Goal: Information Seeking & Learning: Learn about a topic

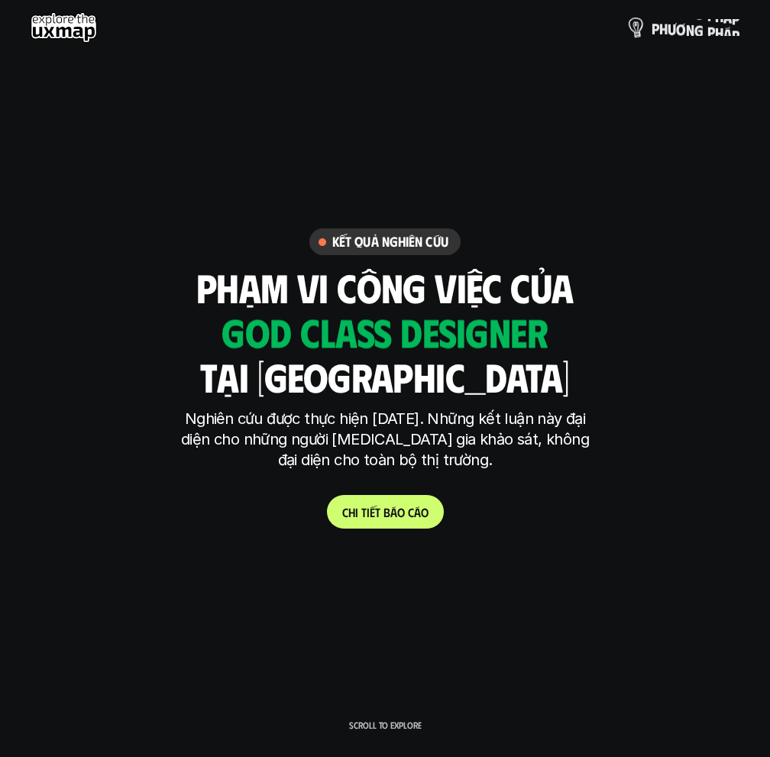
click at [684, 24] on p "p h ư ơ n g p h á p" at bounding box center [695, 27] width 88 height 17
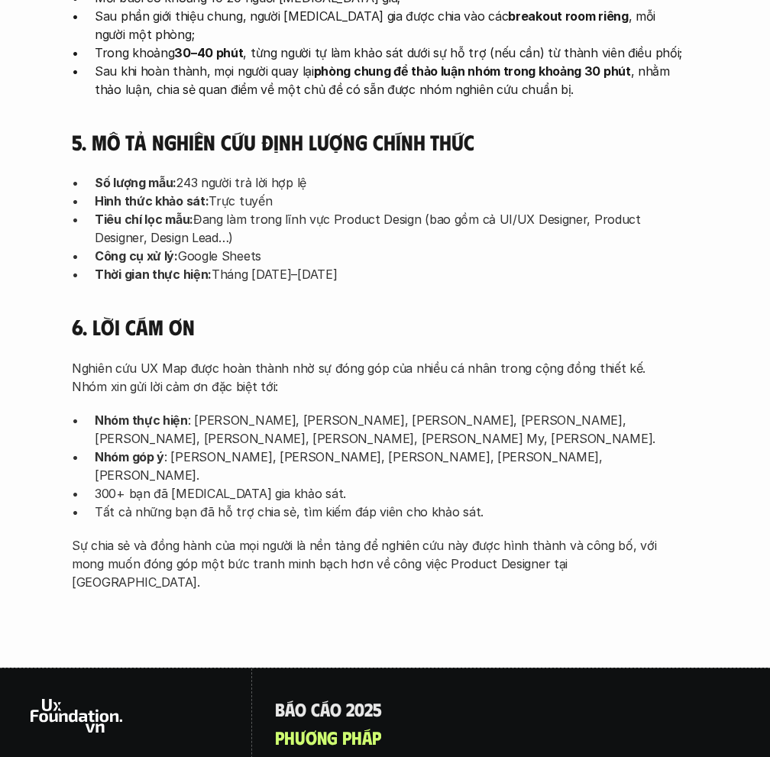
scroll to position [4727, 0]
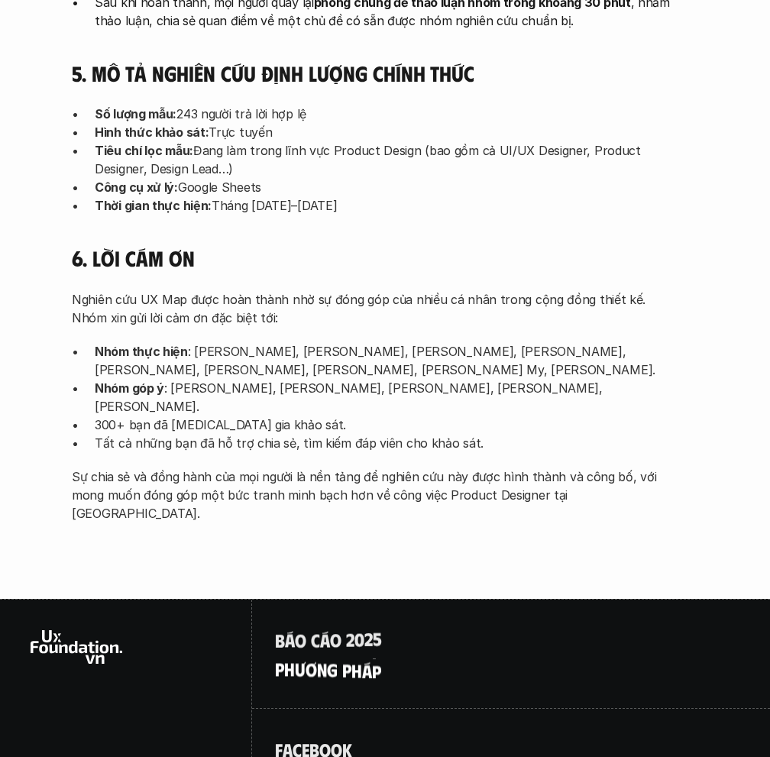
click at [320, 658] on p "p h ư ơ n g p h á p" at bounding box center [328, 668] width 106 height 20
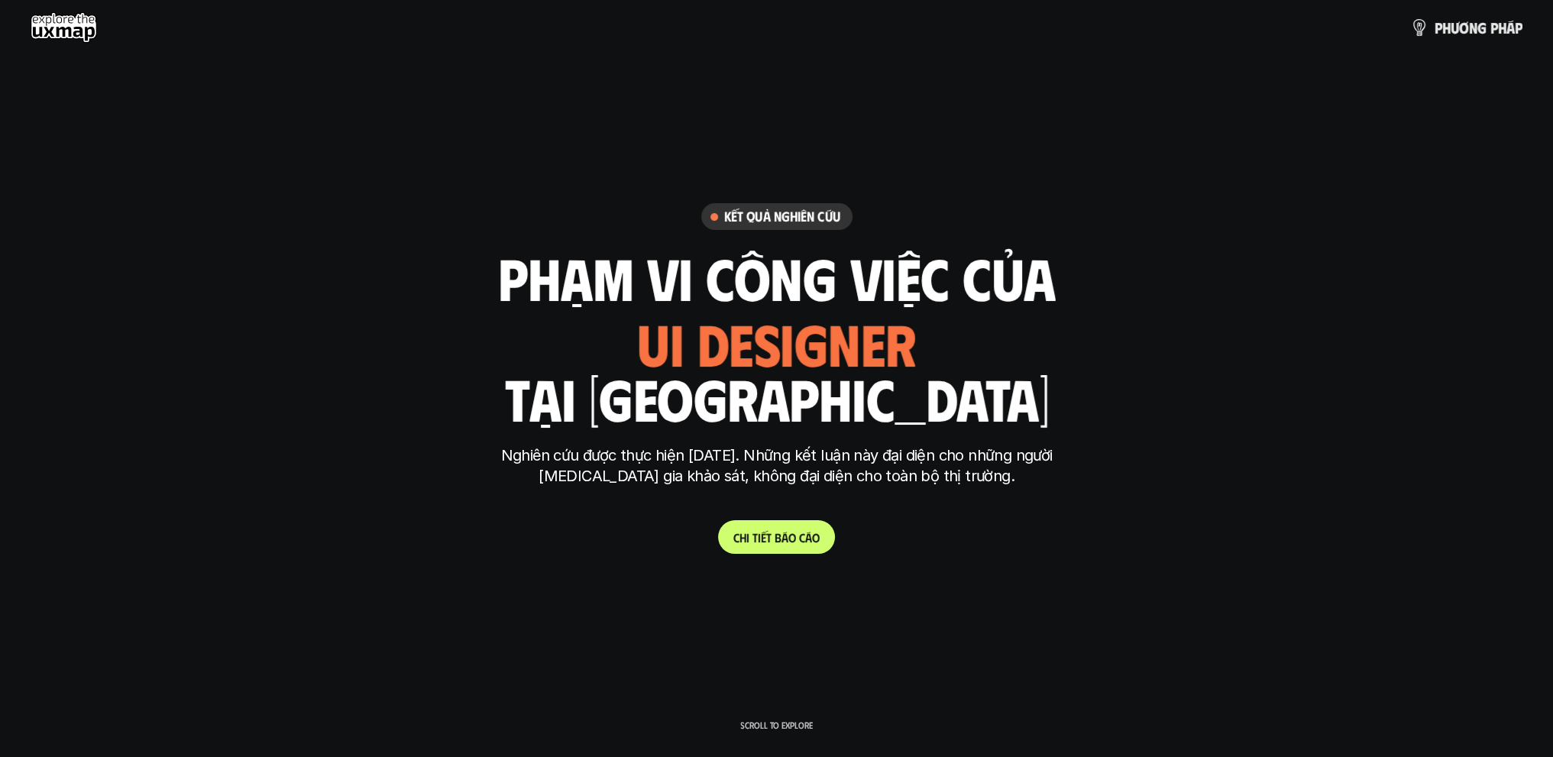
click at [72, 28] on use at bounding box center [64, 27] width 66 height 31
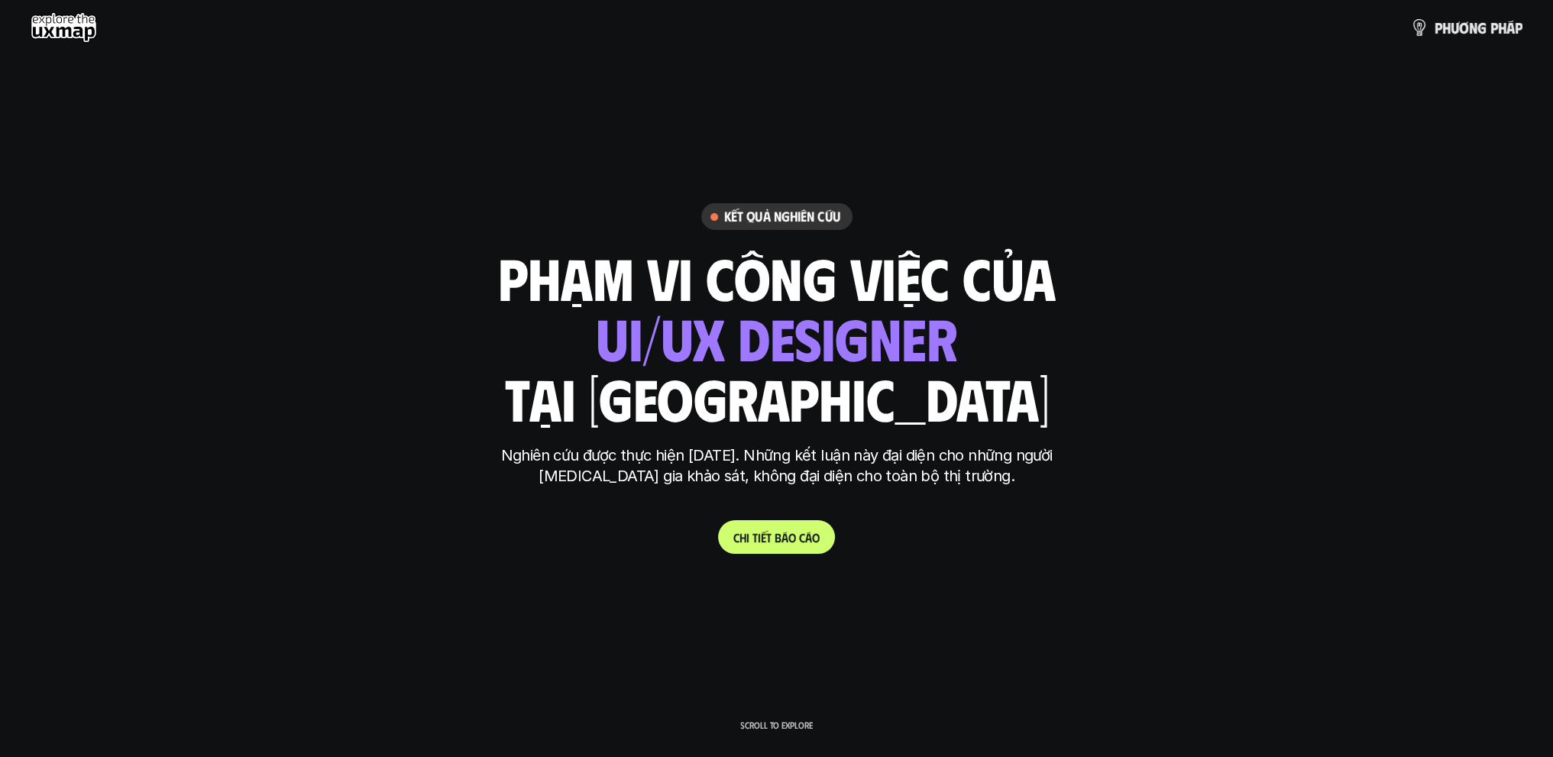
click at [76, 30] on use at bounding box center [64, 27] width 66 height 31
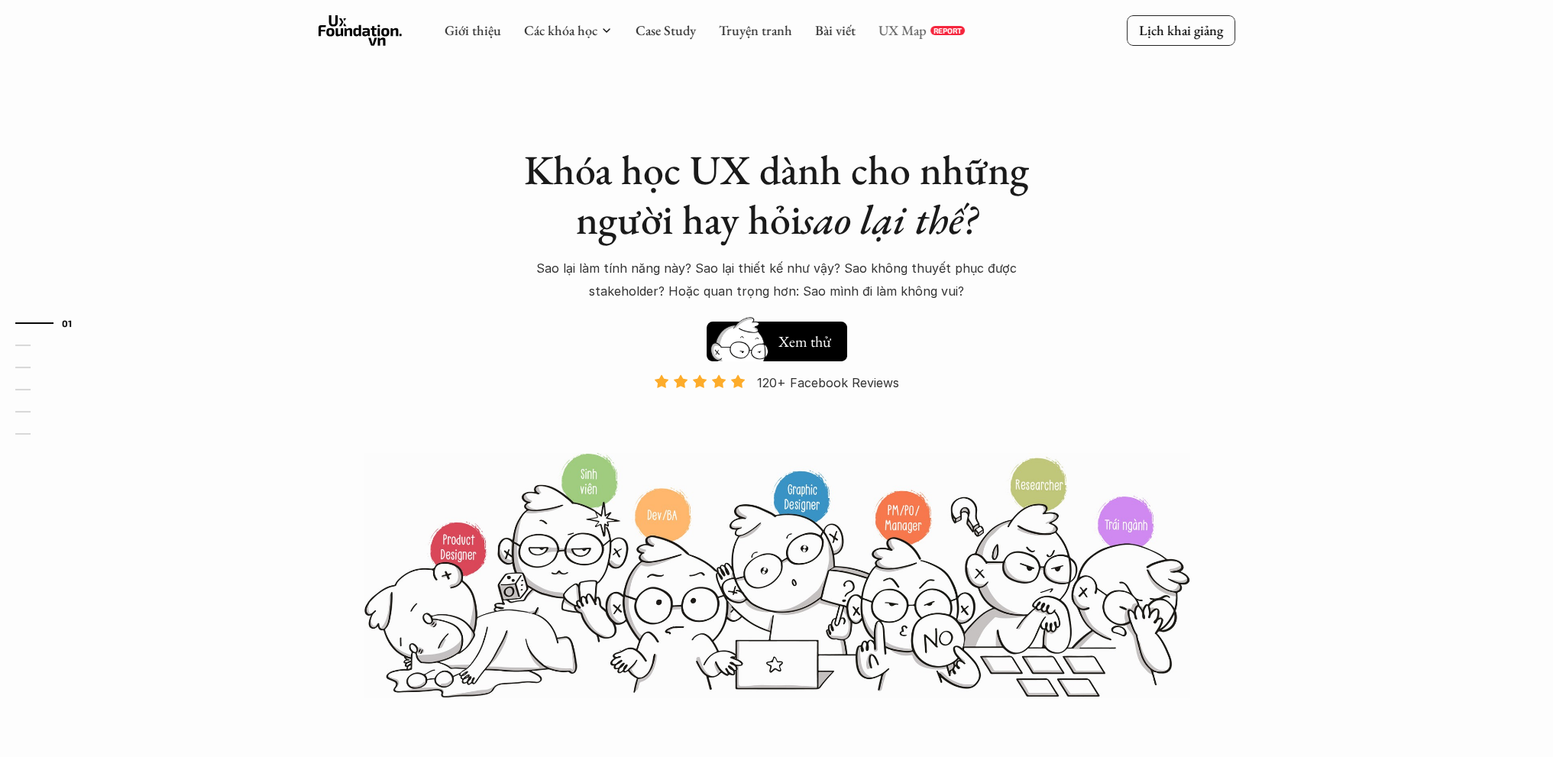
click at [887, 30] on link "UX Map" at bounding box center [902, 30] width 48 height 18
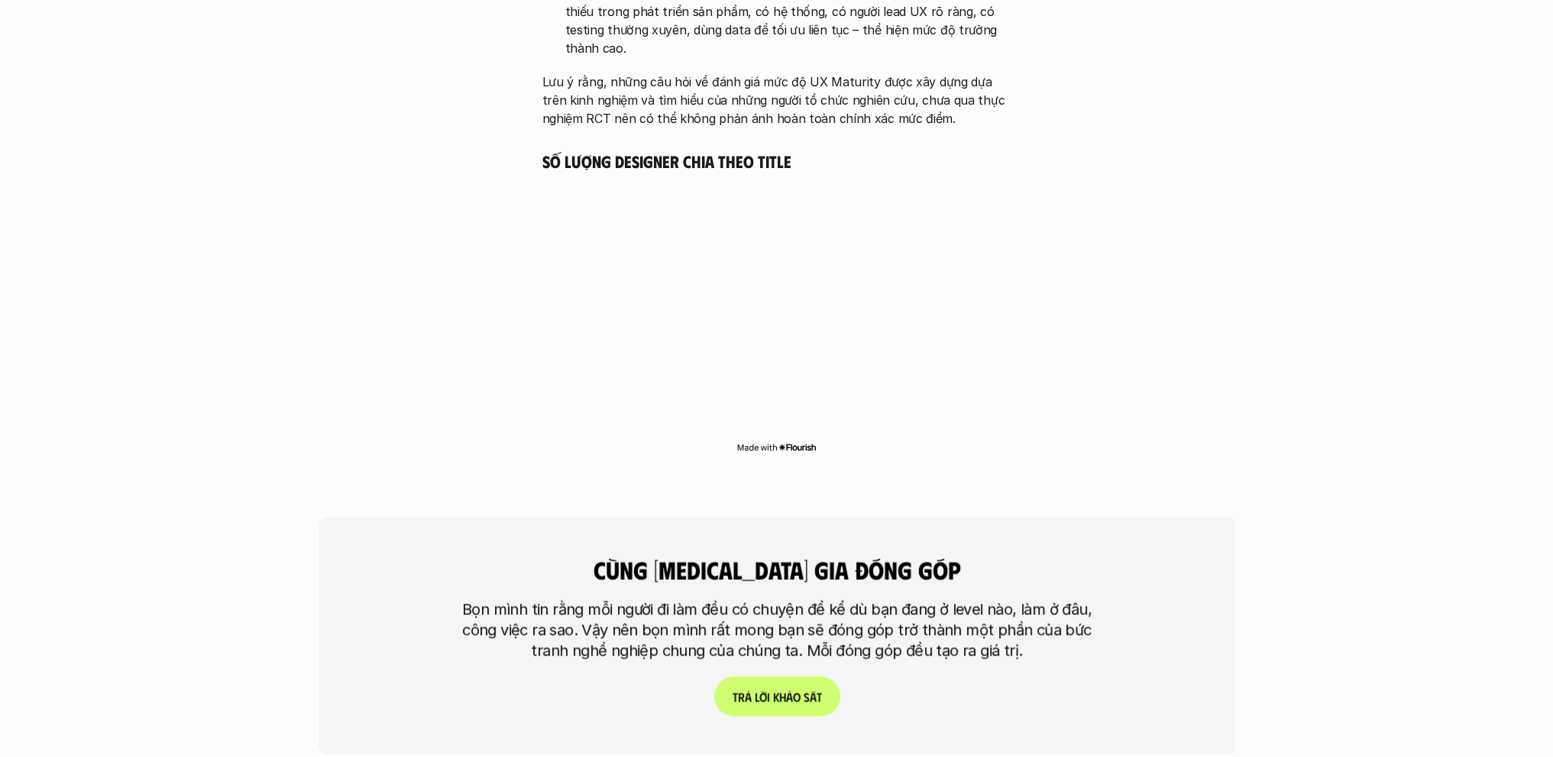
scroll to position [4582, 0]
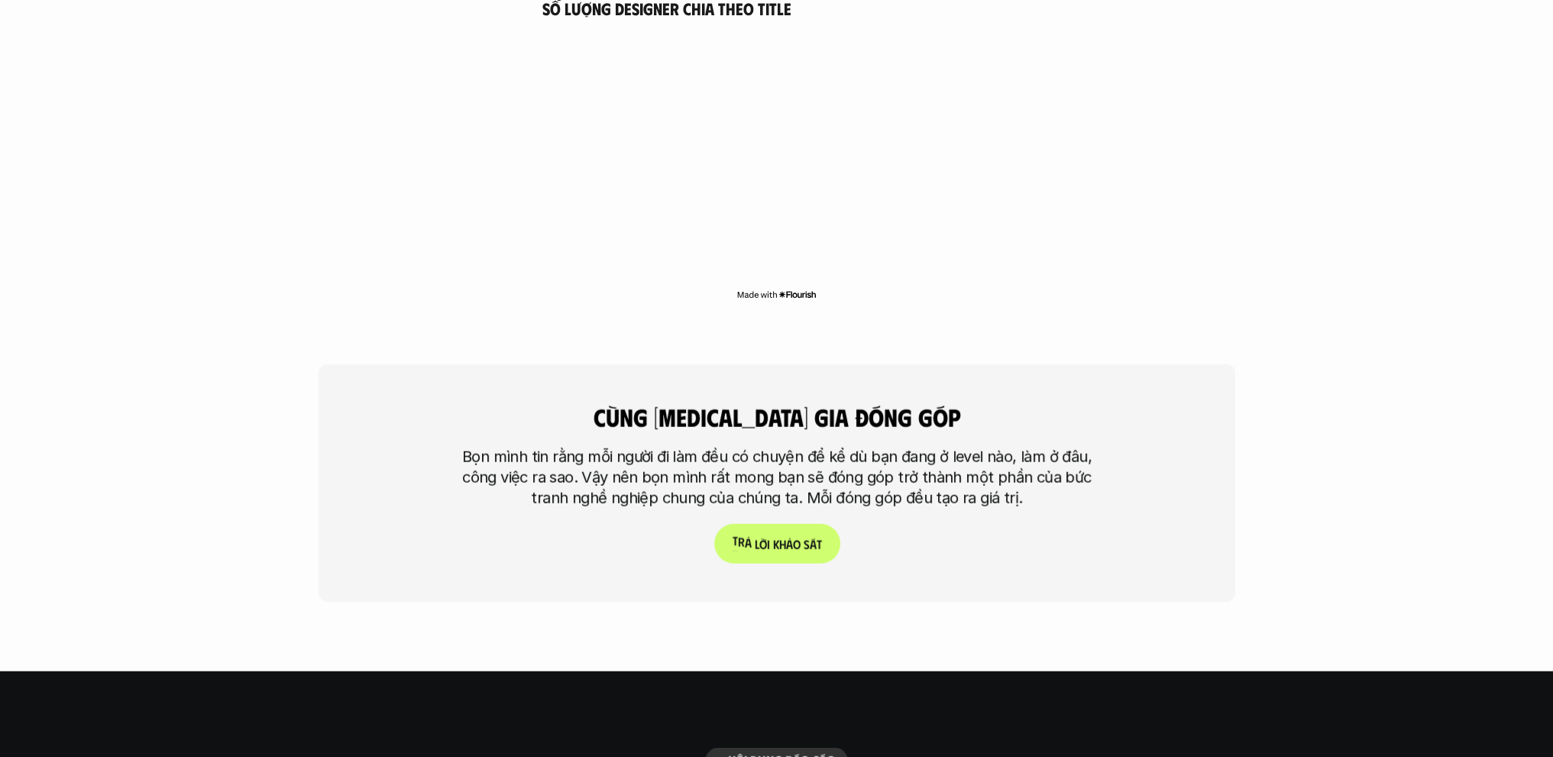
click at [775, 537] on p "T r ả l ờ i k h ả o s á t" at bounding box center [776, 544] width 89 height 15
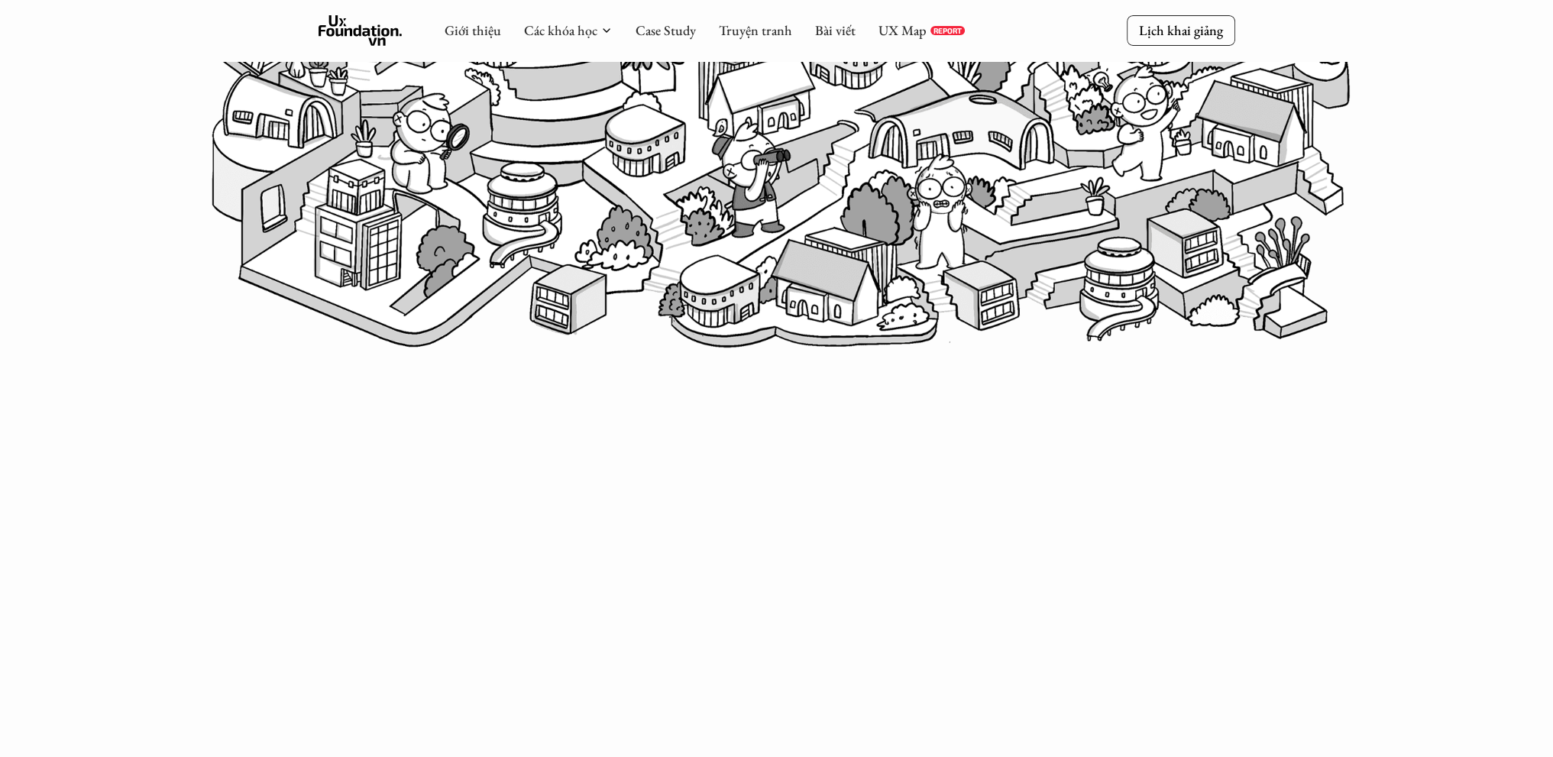
scroll to position [331, 0]
